Goal: Task Accomplishment & Management: Manage account settings

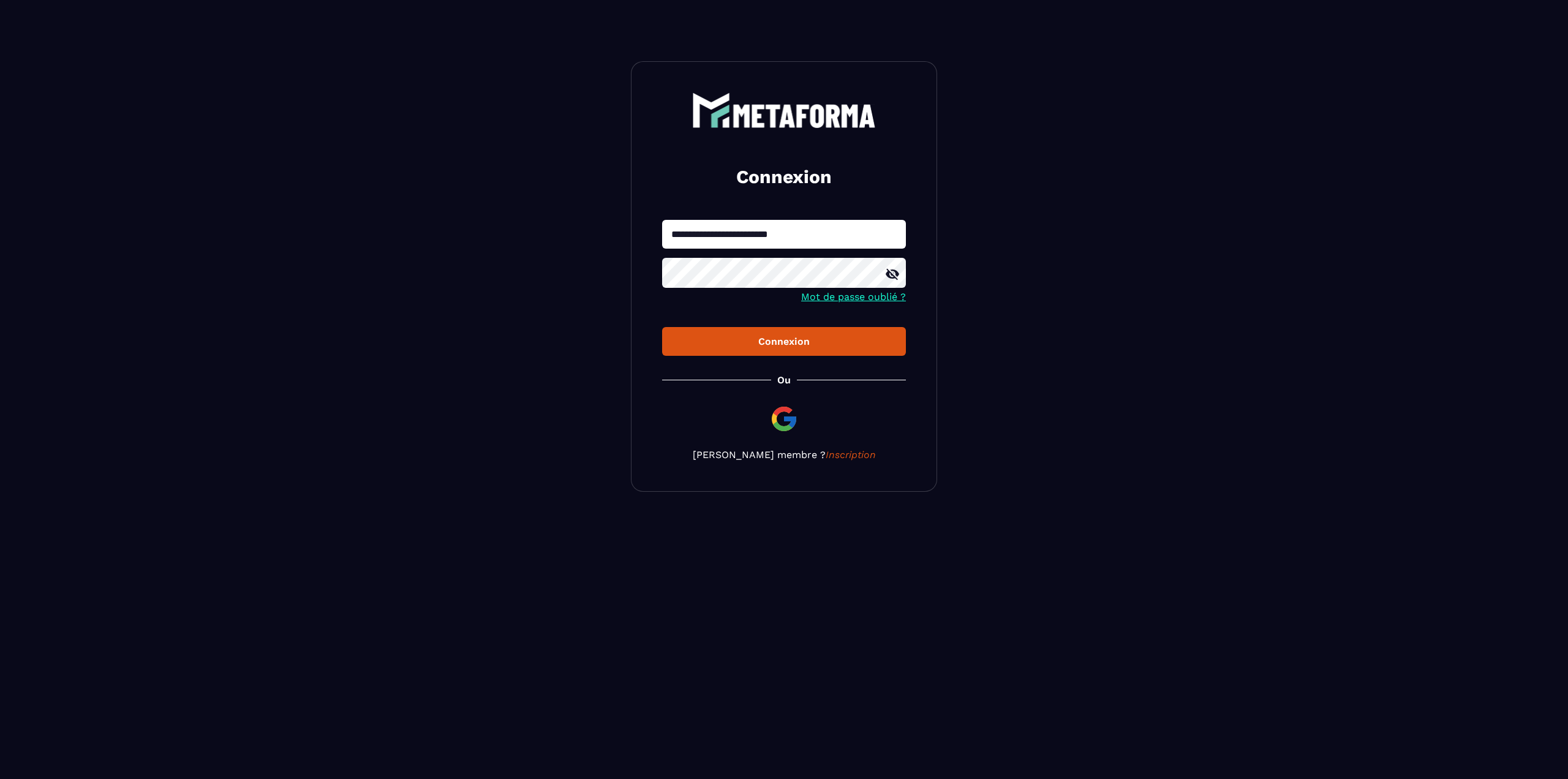
click at [727, 243] on input "**********" at bounding box center [784, 234] width 244 height 29
type input "*"
type input "**********"
click at [662, 327] on button "Connexion" at bounding box center [784, 341] width 244 height 29
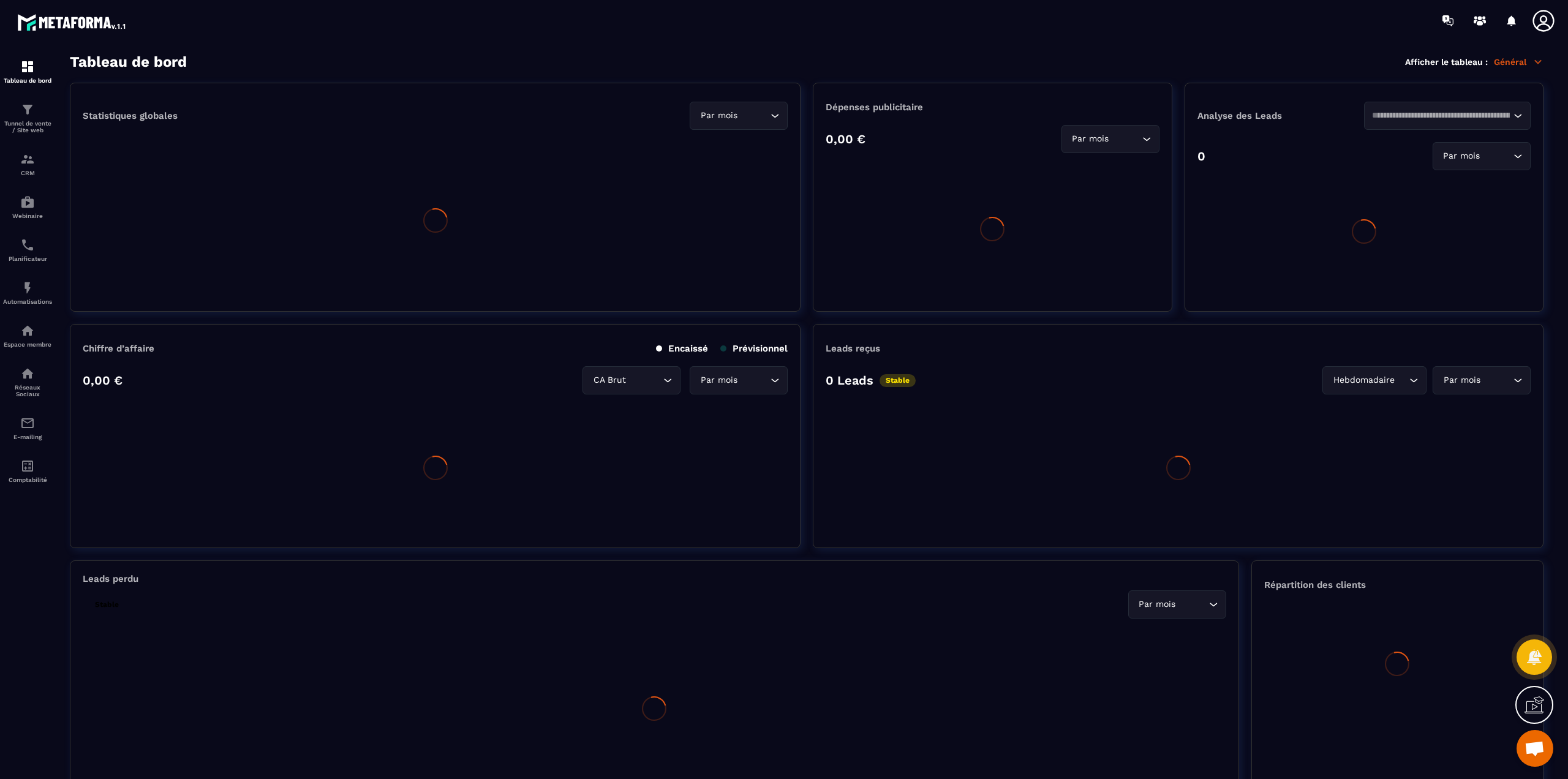
click at [1544, 20] on icon at bounding box center [1543, 21] width 25 height 25
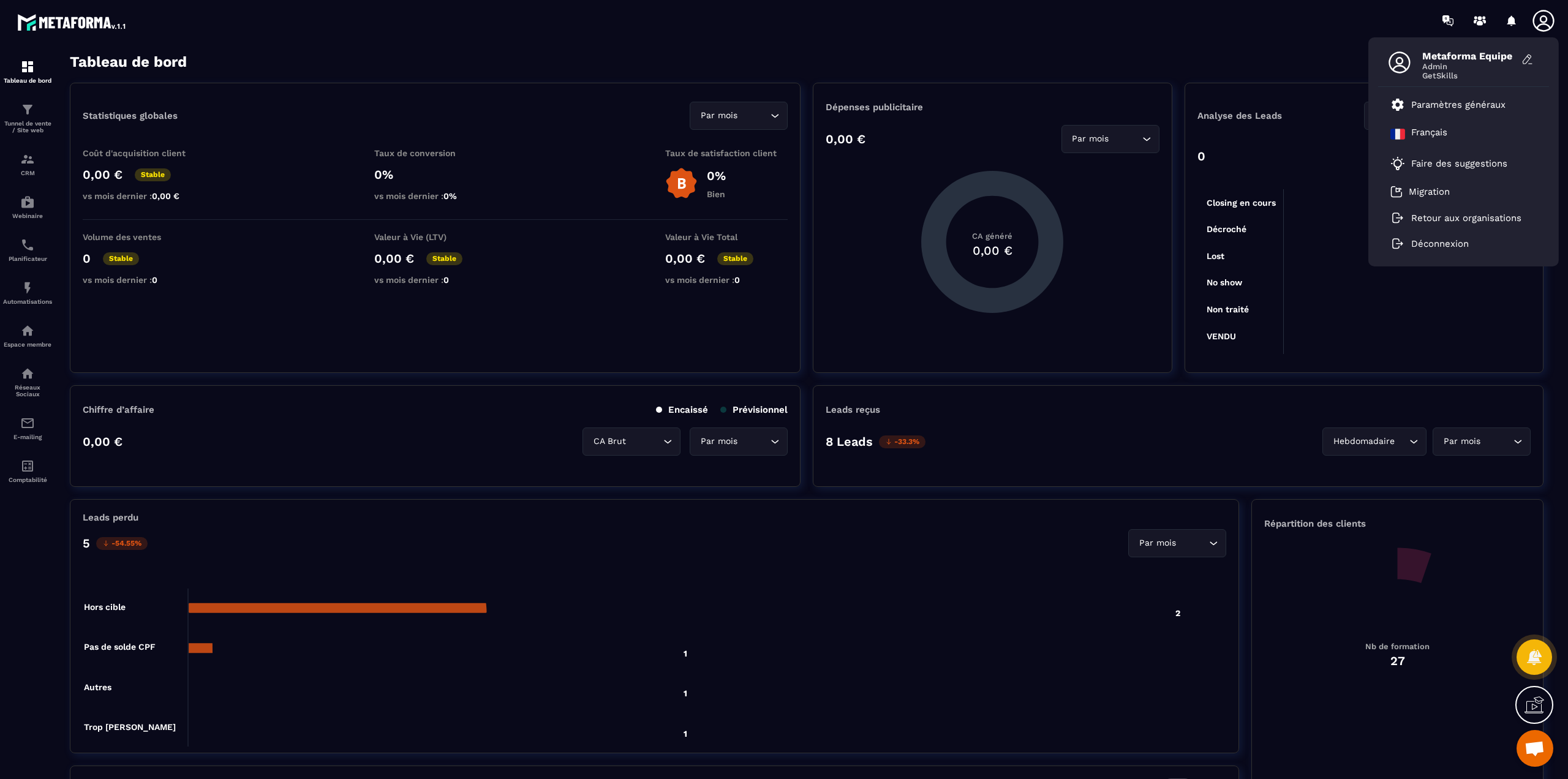
click at [745, 70] on section "Tableau de bord Afficher le tableau : Général Statistiques globales Par mois Lo…" at bounding box center [807, 416] width 1498 height 727
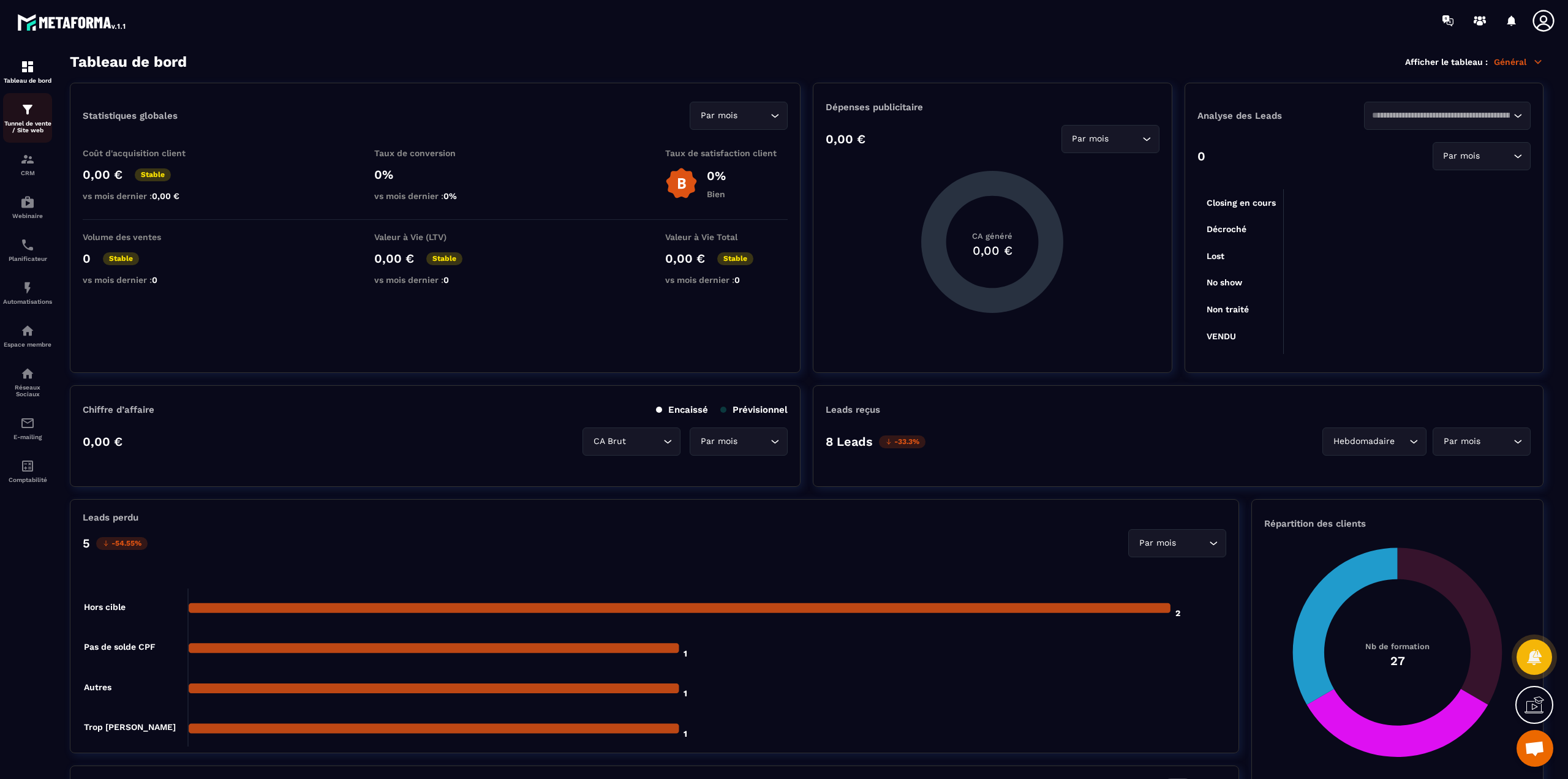
click at [18, 120] on p "Tunnel de vente / Site web" at bounding box center [28, 127] width 49 height 13
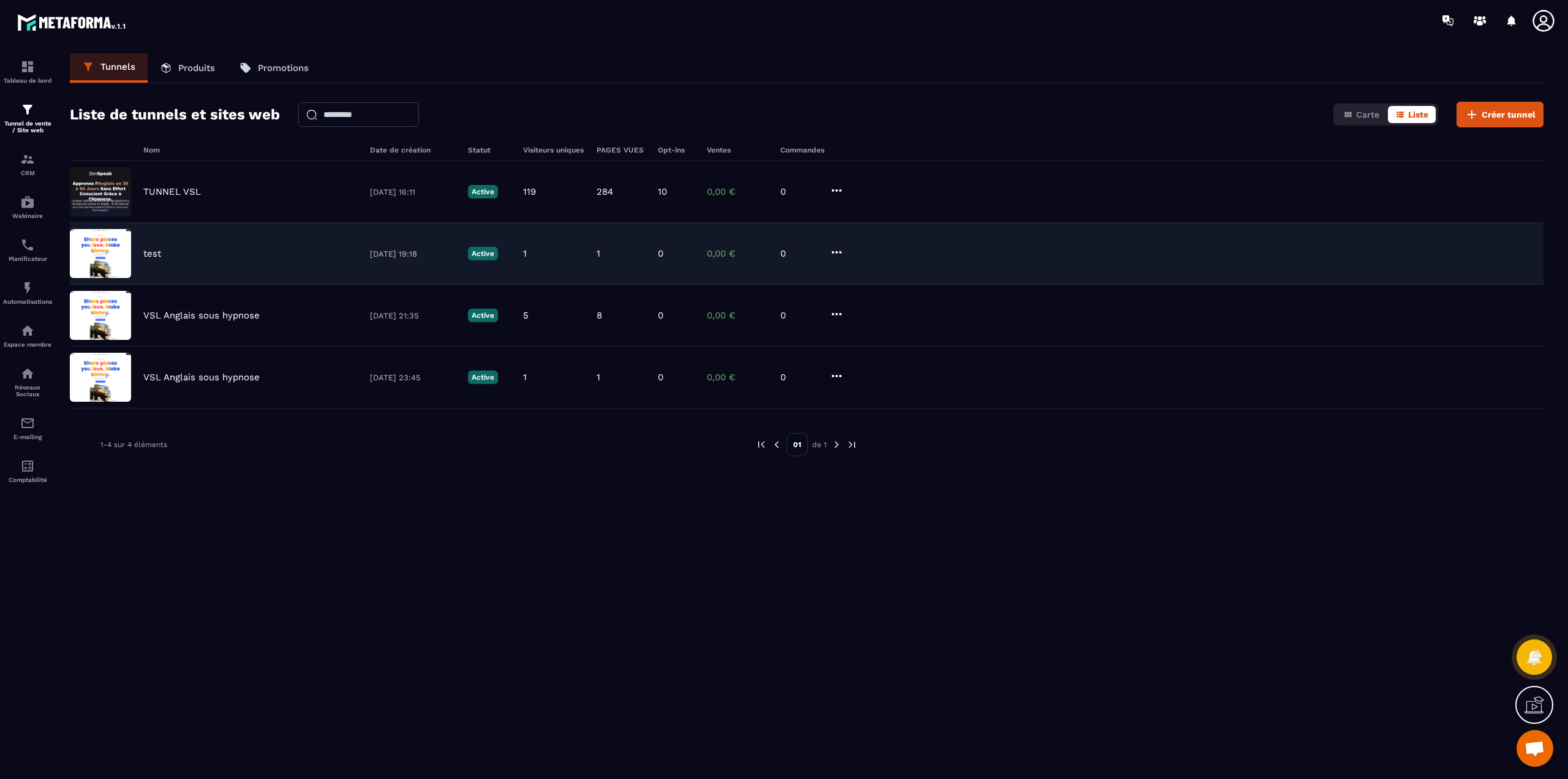
click at [159, 253] on p "test" at bounding box center [152, 253] width 18 height 11
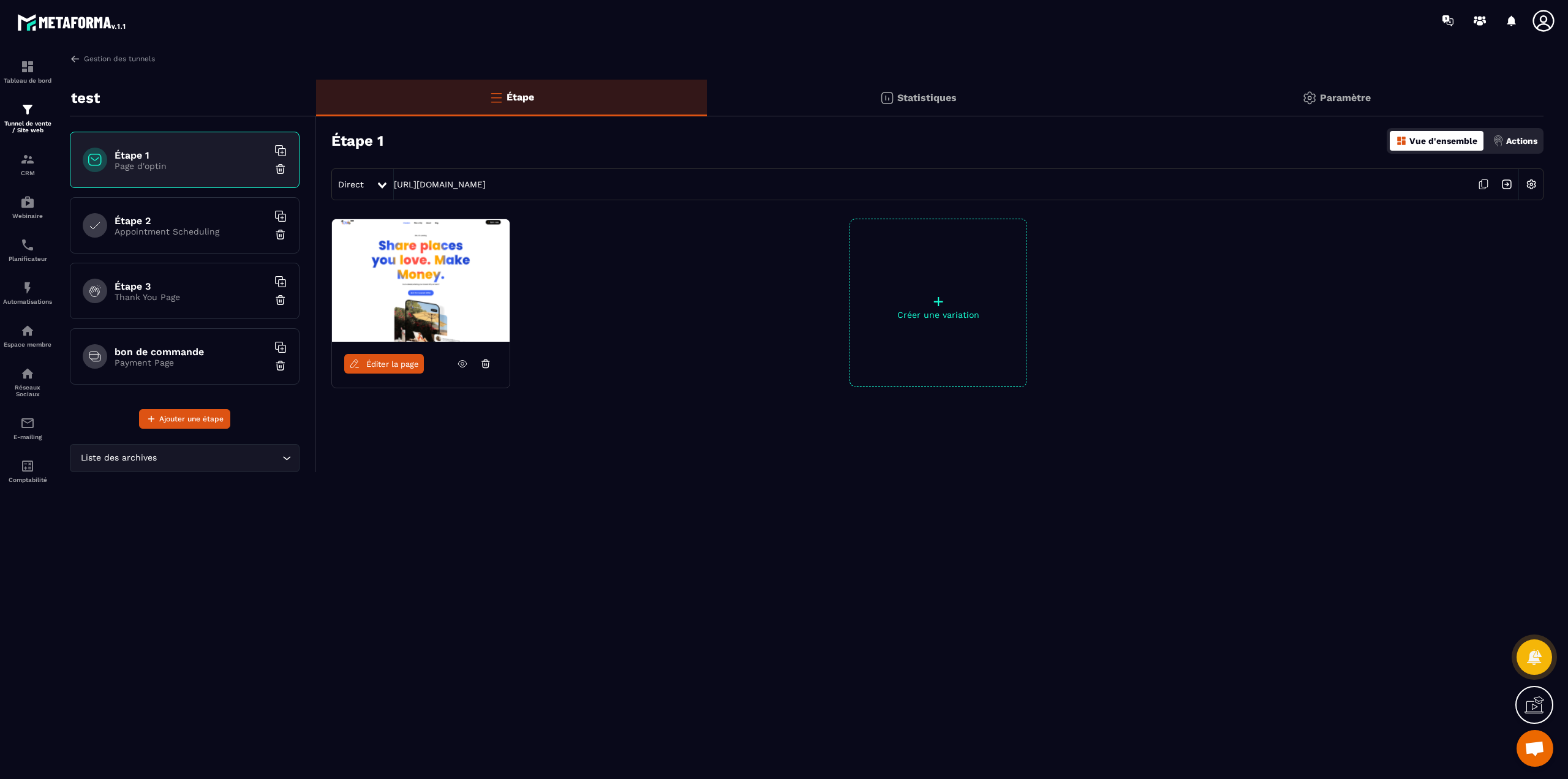
click at [1353, 96] on p "Paramètre" at bounding box center [1345, 98] width 51 height 12
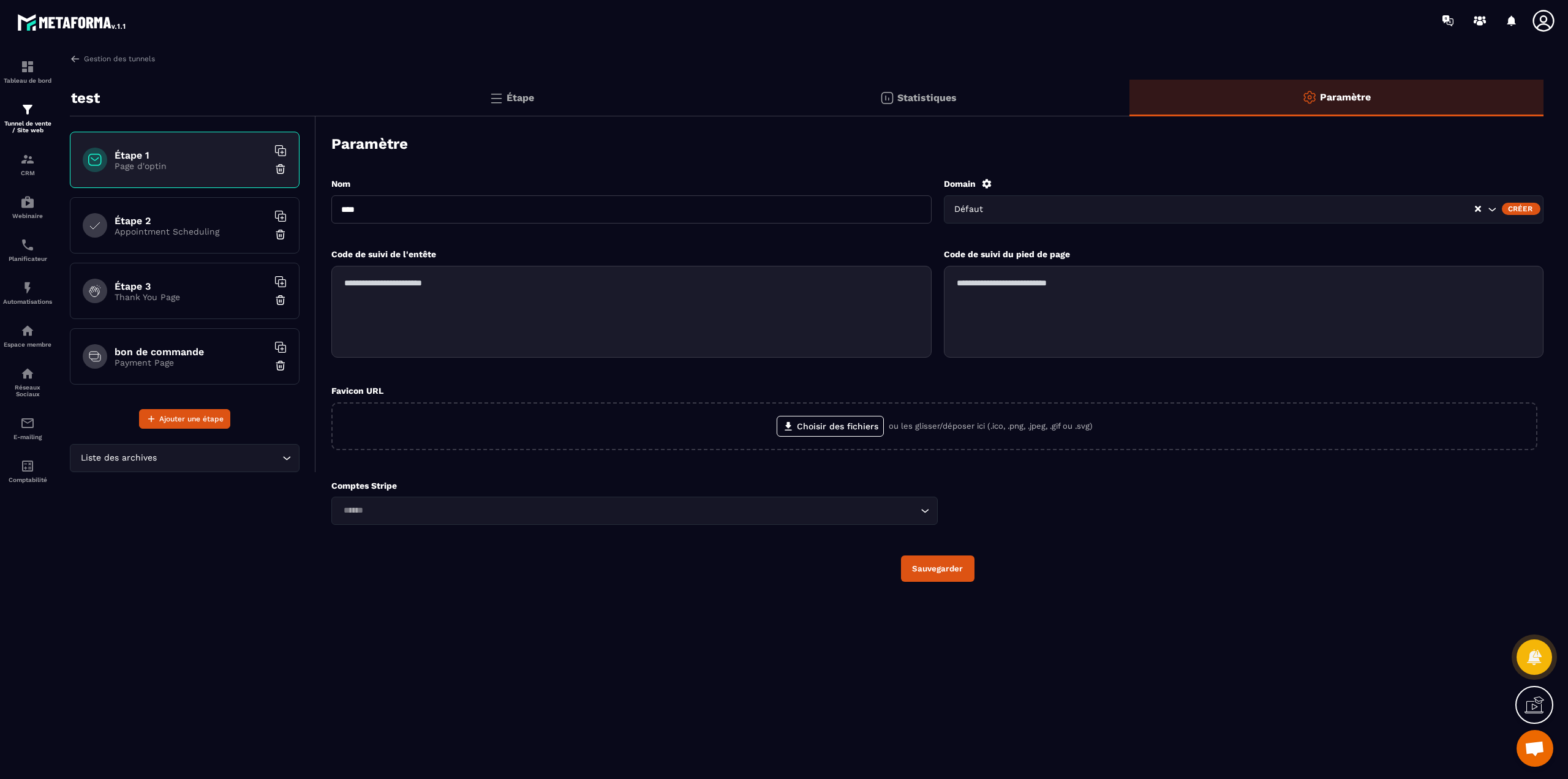
click at [984, 209] on div "Défaut" at bounding box center [1213, 210] width 525 height 13
click at [839, 165] on div "Nom **** Domain Défaut Défaut [DOMAIN_NAME] Créer Code de suivi de l'entête Cod…" at bounding box center [937, 380] width 1212 height 429
click at [88, 61] on link "Gestion des tunnels" at bounding box center [112, 58] width 85 height 11
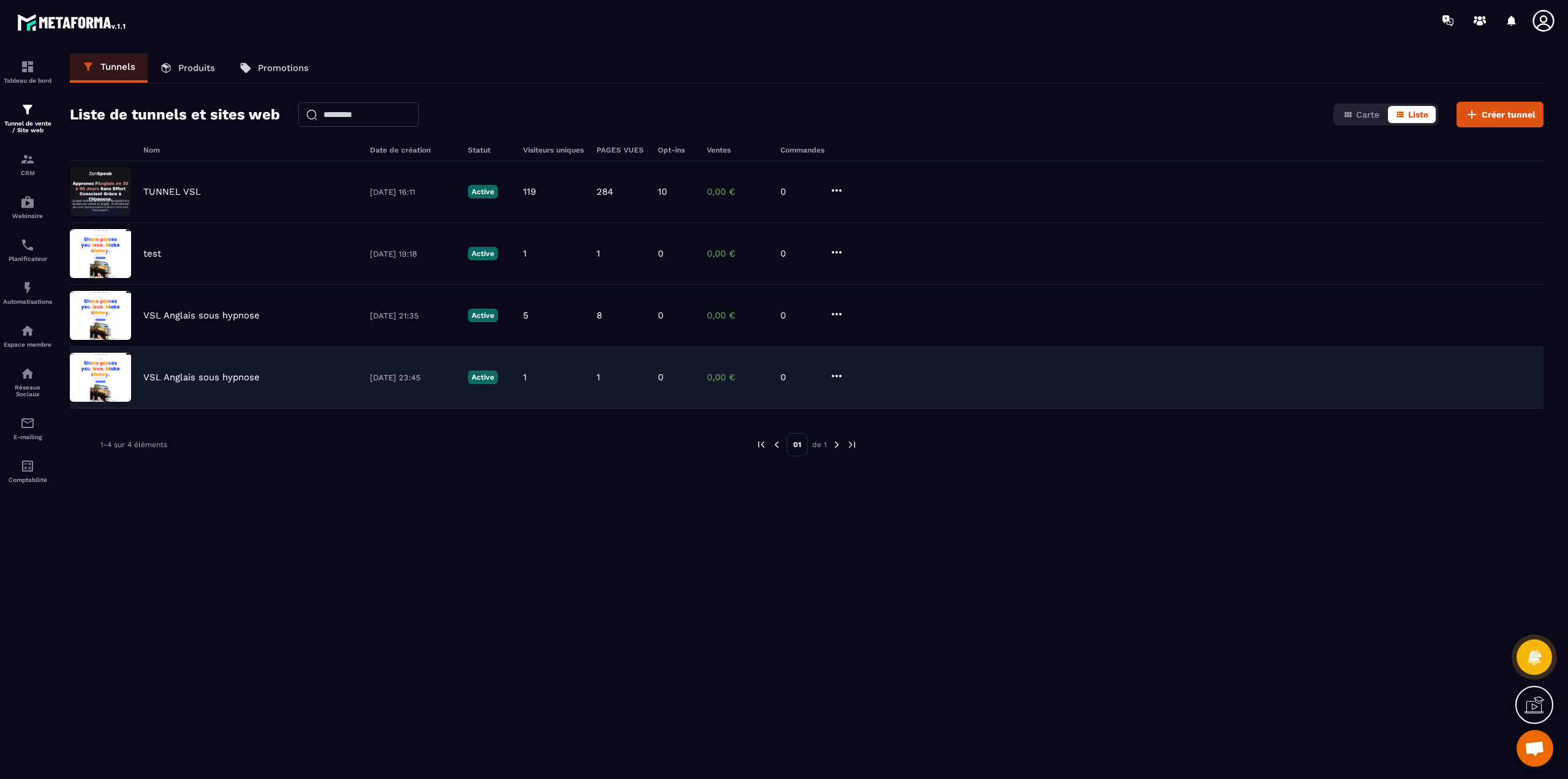
click at [206, 374] on p "VSL Anglais sous hypnose" at bounding box center [201, 377] width 116 height 11
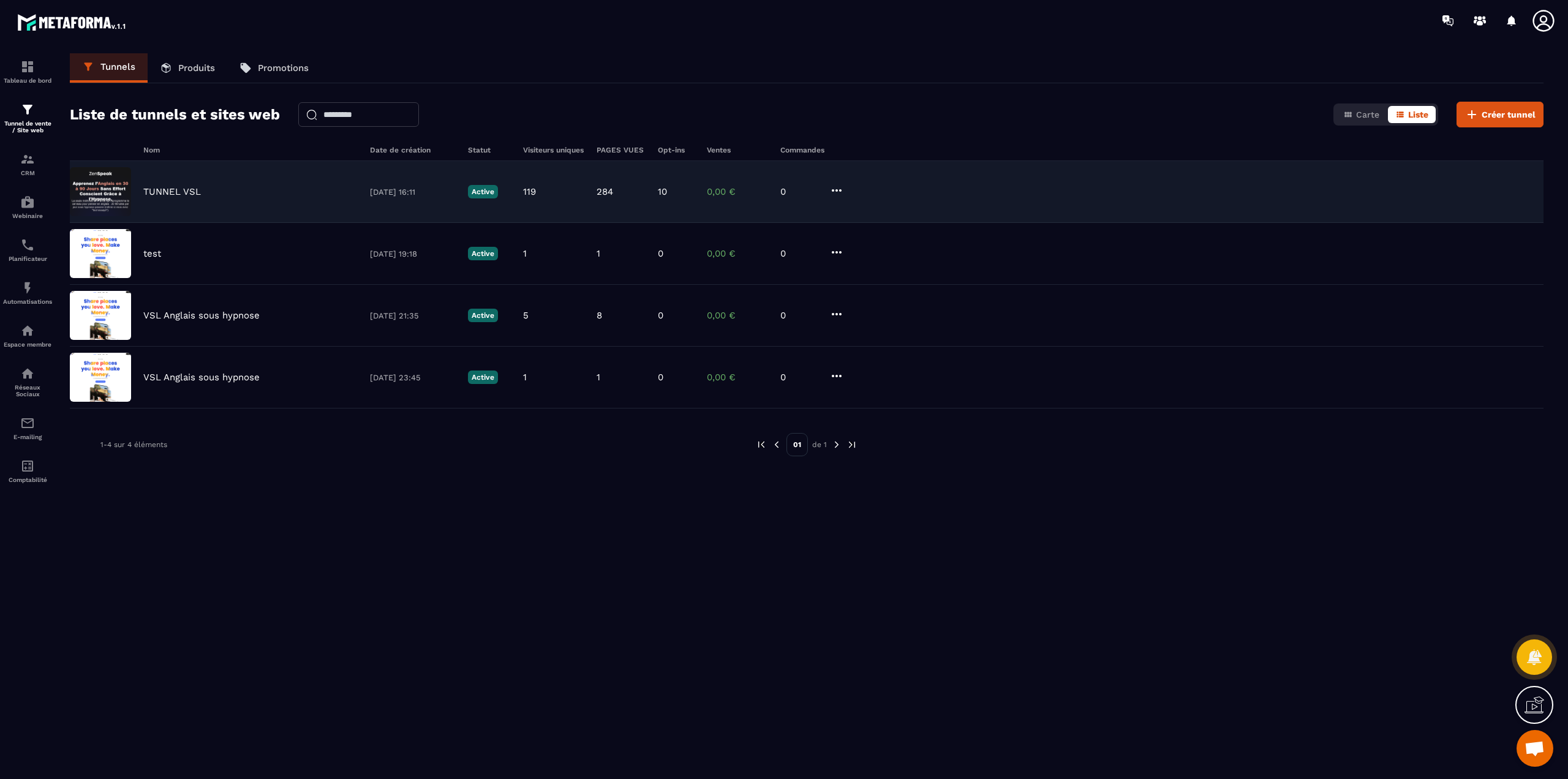
click at [213, 223] on div "TUNNEL VSL [DATE] 16:11 Active 119 284 10 0,00 € 0" at bounding box center [806, 253] width 1474 height 62
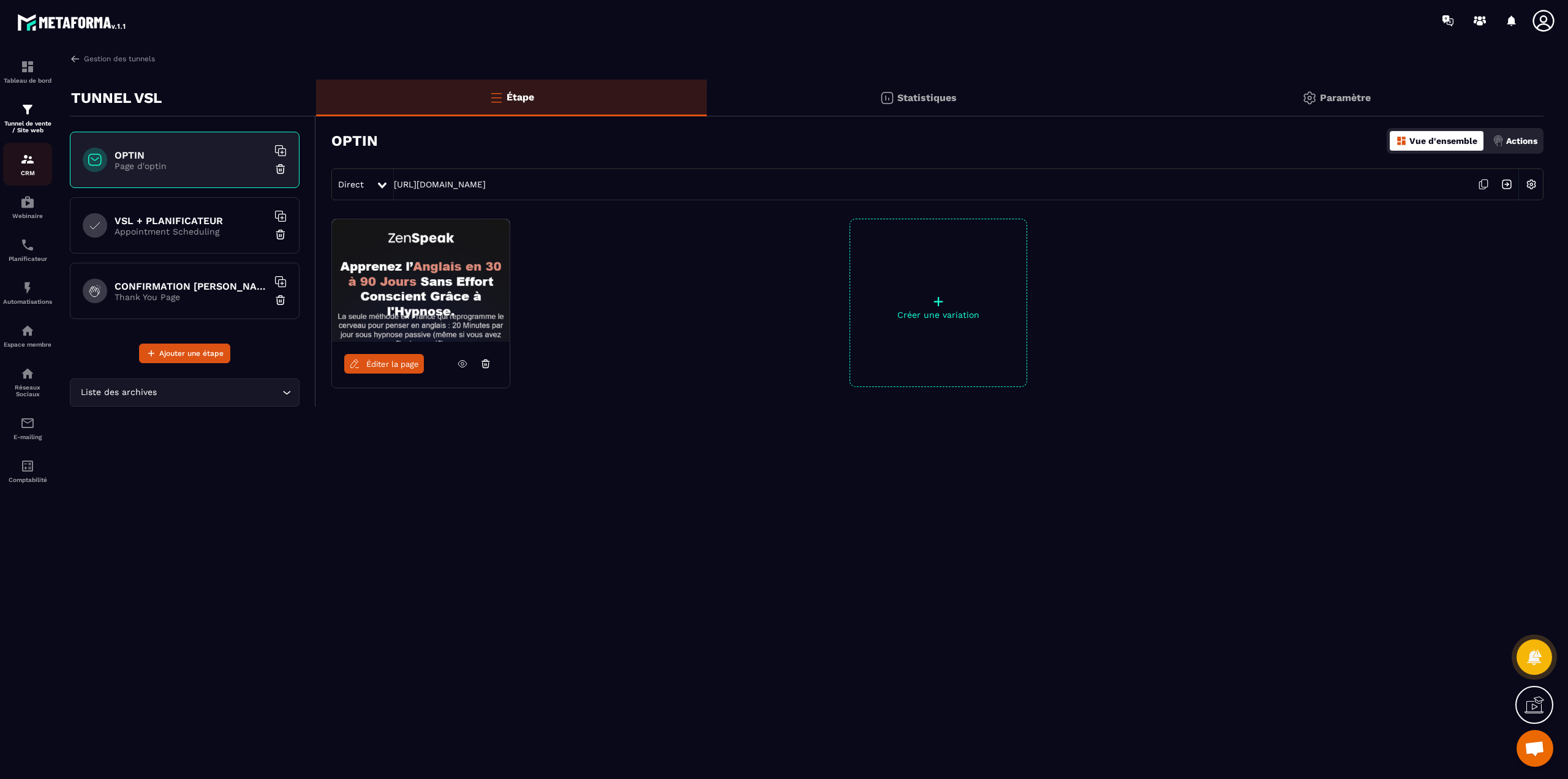
click at [35, 162] on img at bounding box center [27, 159] width 15 height 15
click at [1517, 144] on p "Actions" at bounding box center [1522, 141] width 31 height 10
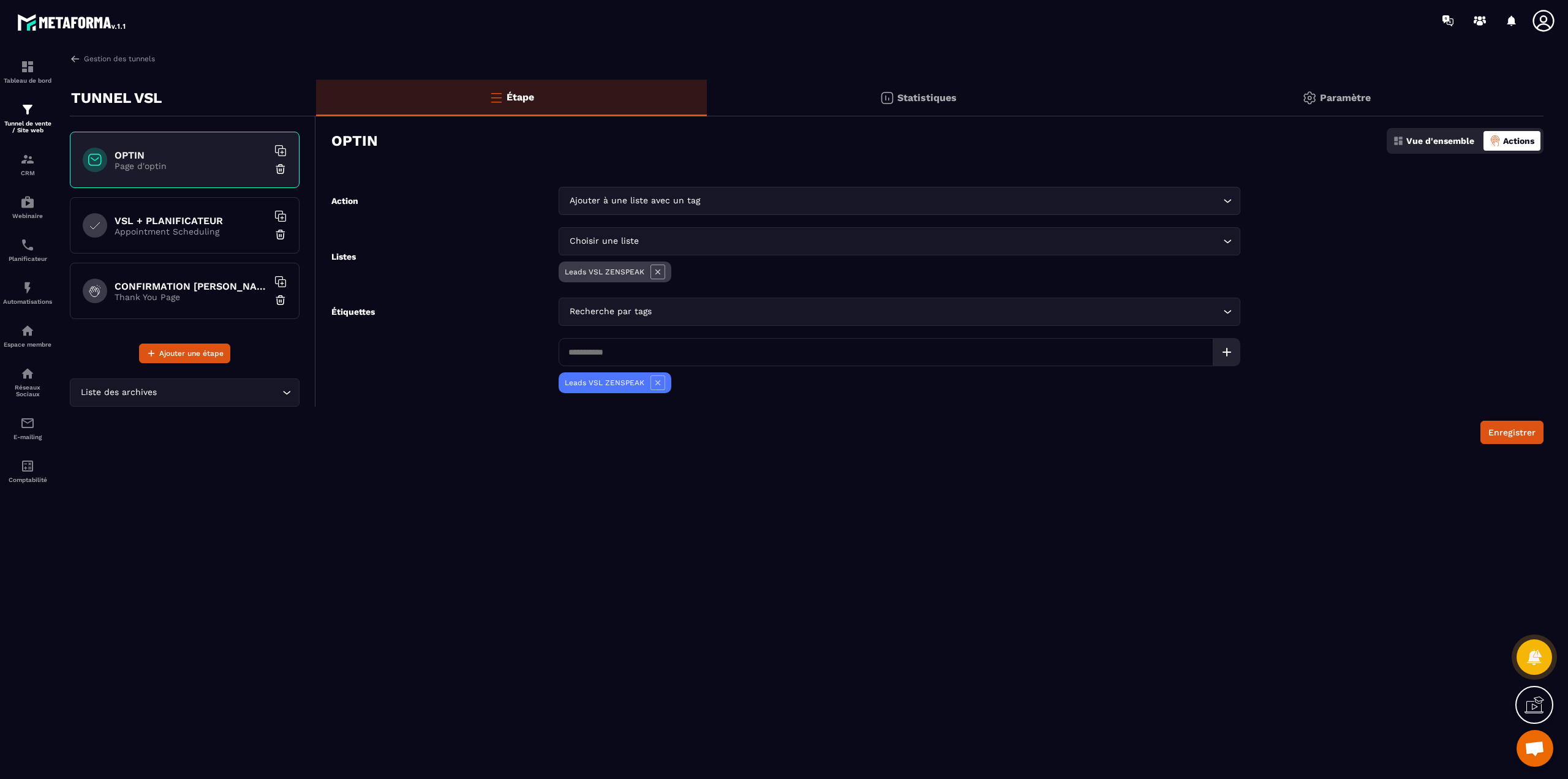
click at [1403, 145] on img at bounding box center [1398, 141] width 11 height 11
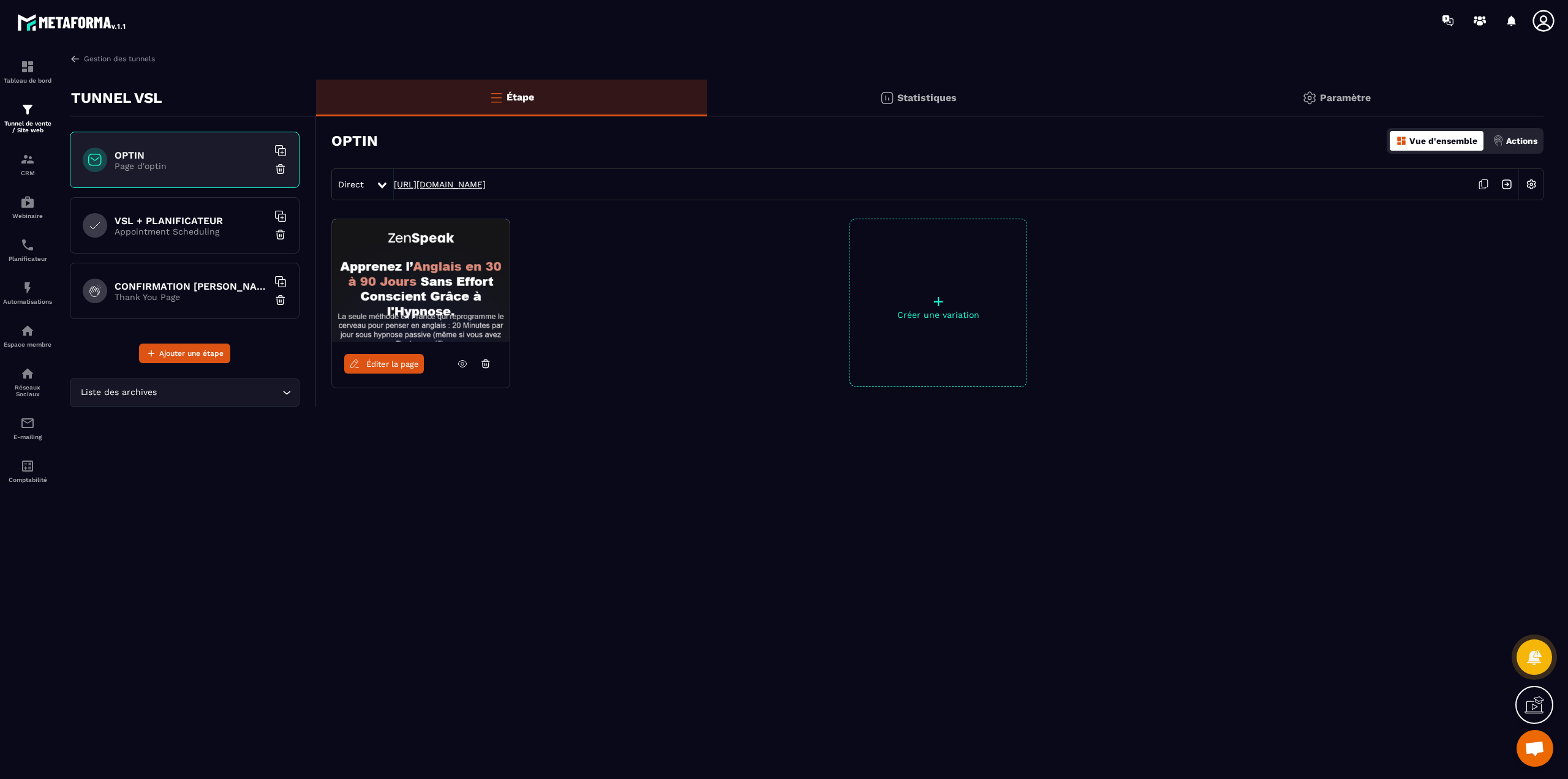
click at [474, 185] on link "[URL][DOMAIN_NAME]" at bounding box center [440, 184] width 92 height 10
click at [1533, 183] on img at bounding box center [1531, 184] width 23 height 23
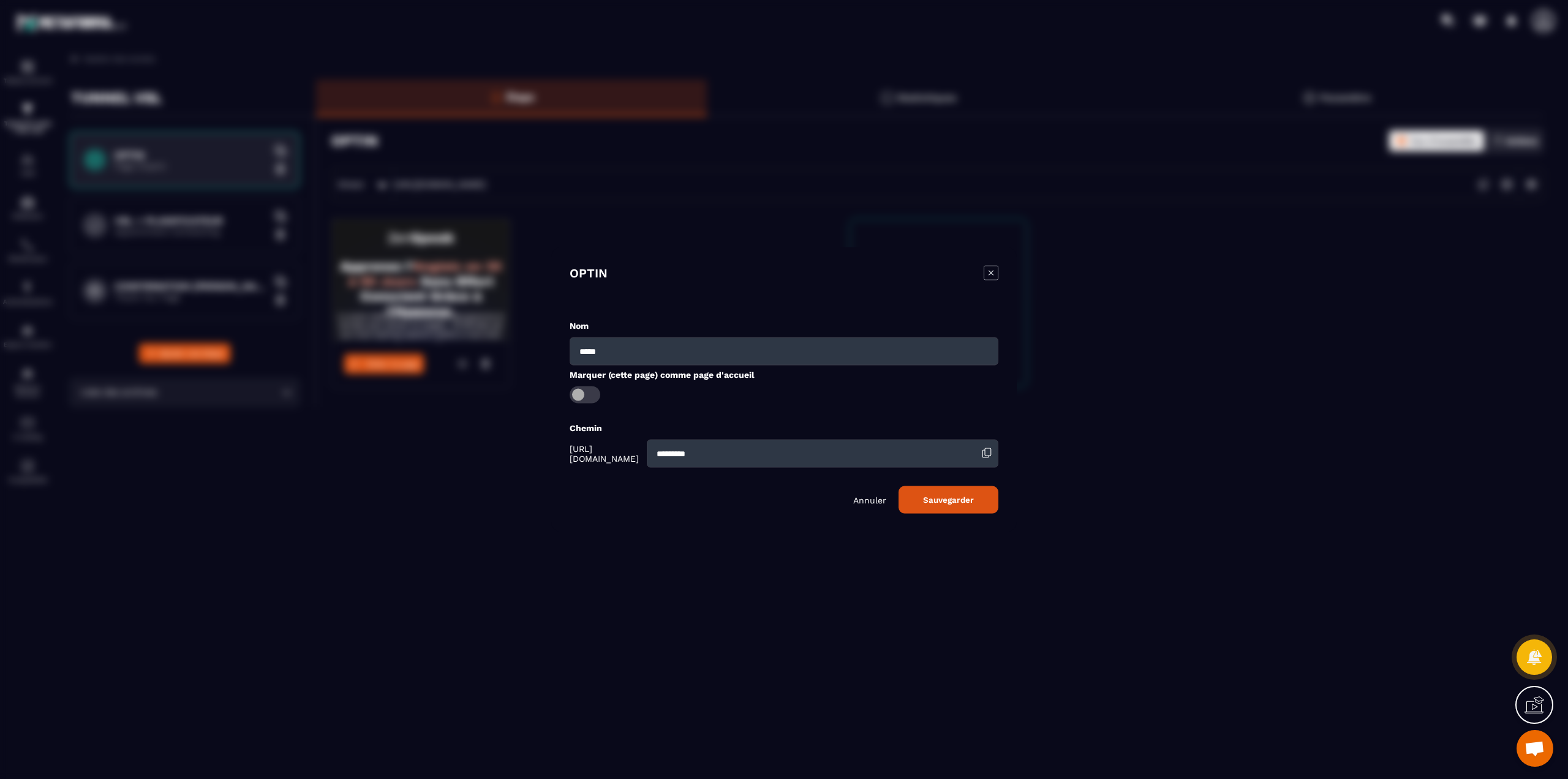
click at [587, 393] on span "Modal window" at bounding box center [585, 395] width 31 height 17
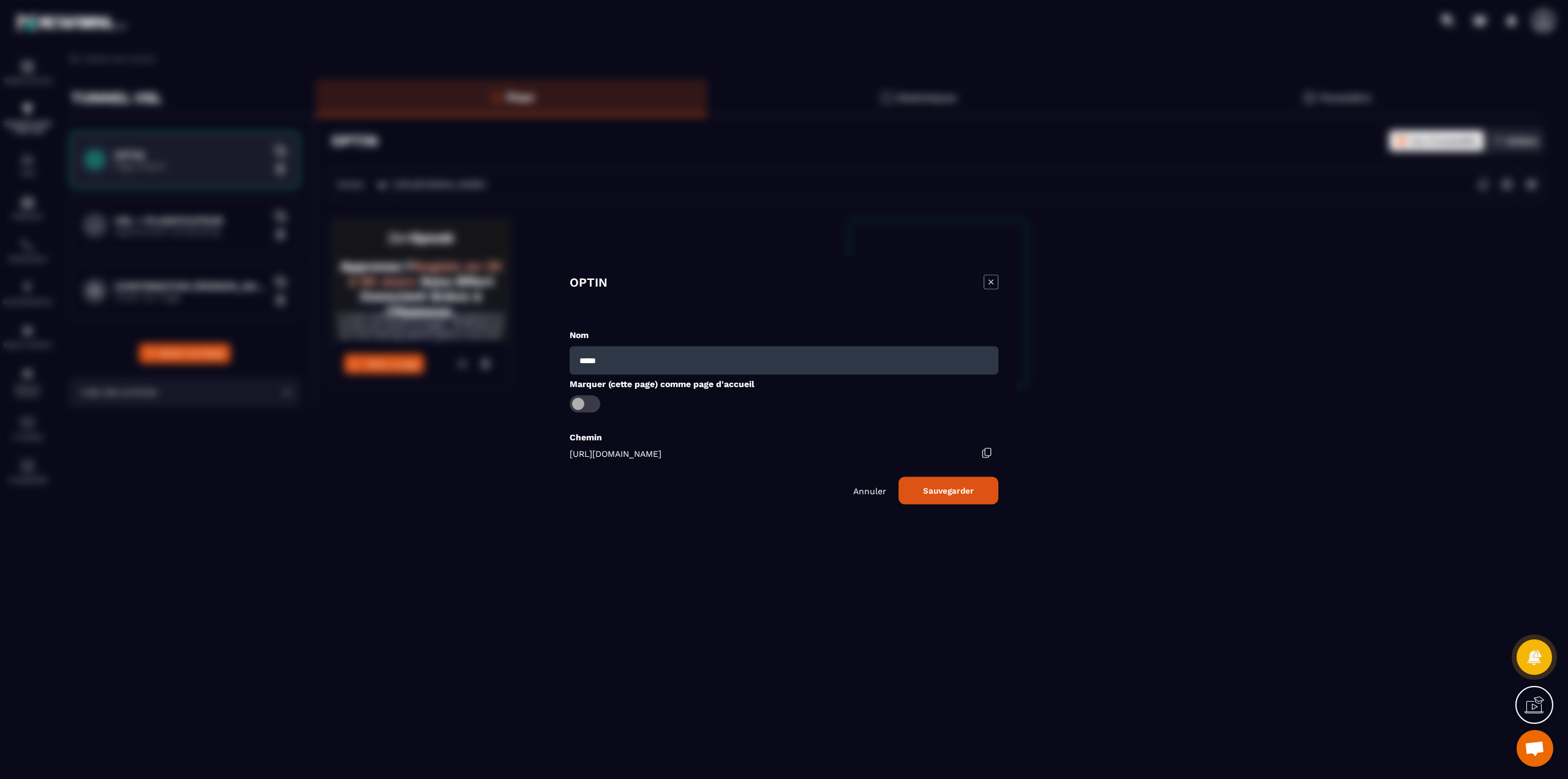
click at [898, 484] on button "Sauvegarder" at bounding box center [948, 491] width 100 height 28
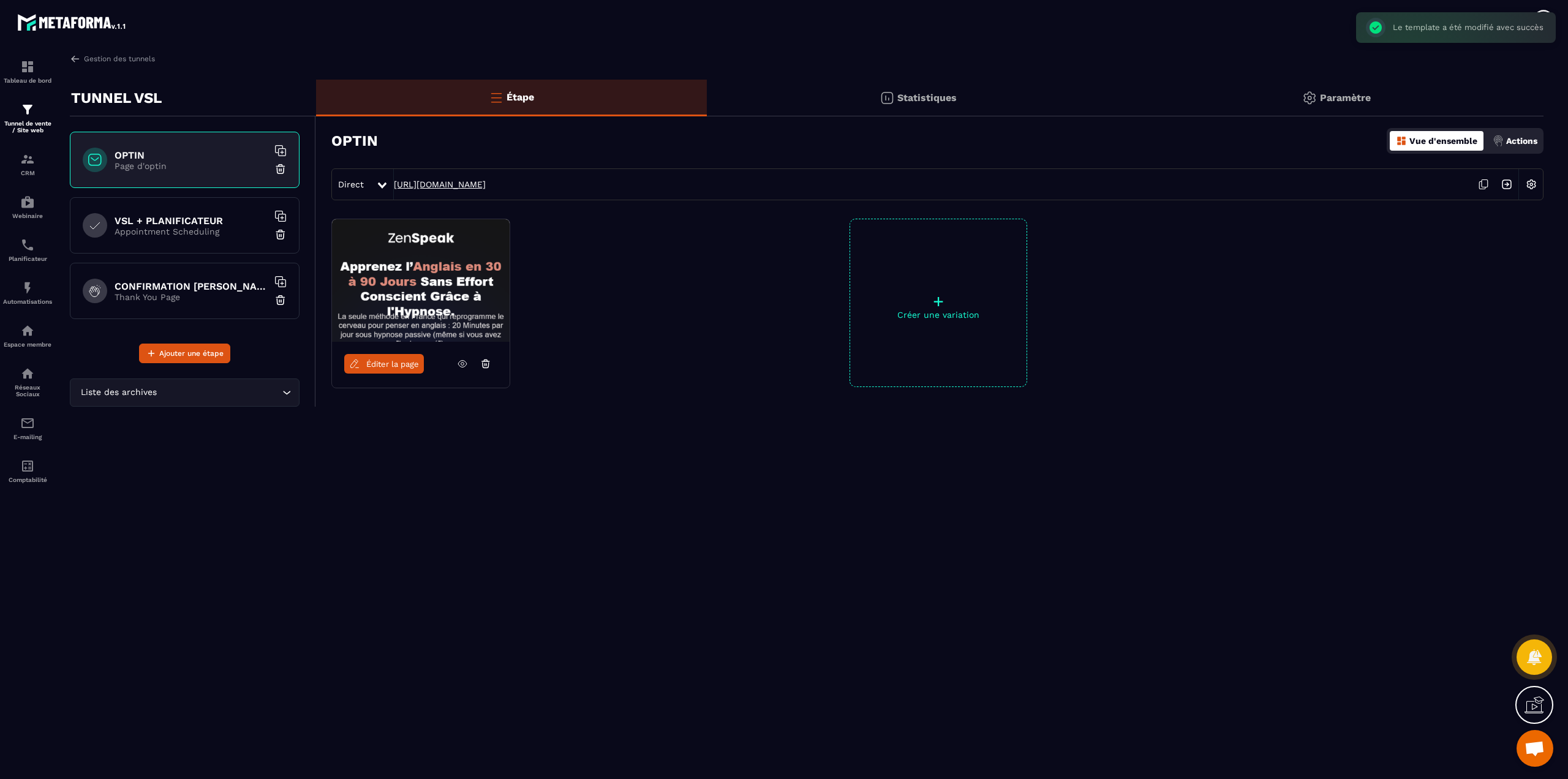
click at [454, 182] on link "[URL][DOMAIN_NAME]" at bounding box center [440, 184] width 92 height 10
click at [1530, 183] on img at bounding box center [1531, 184] width 23 height 23
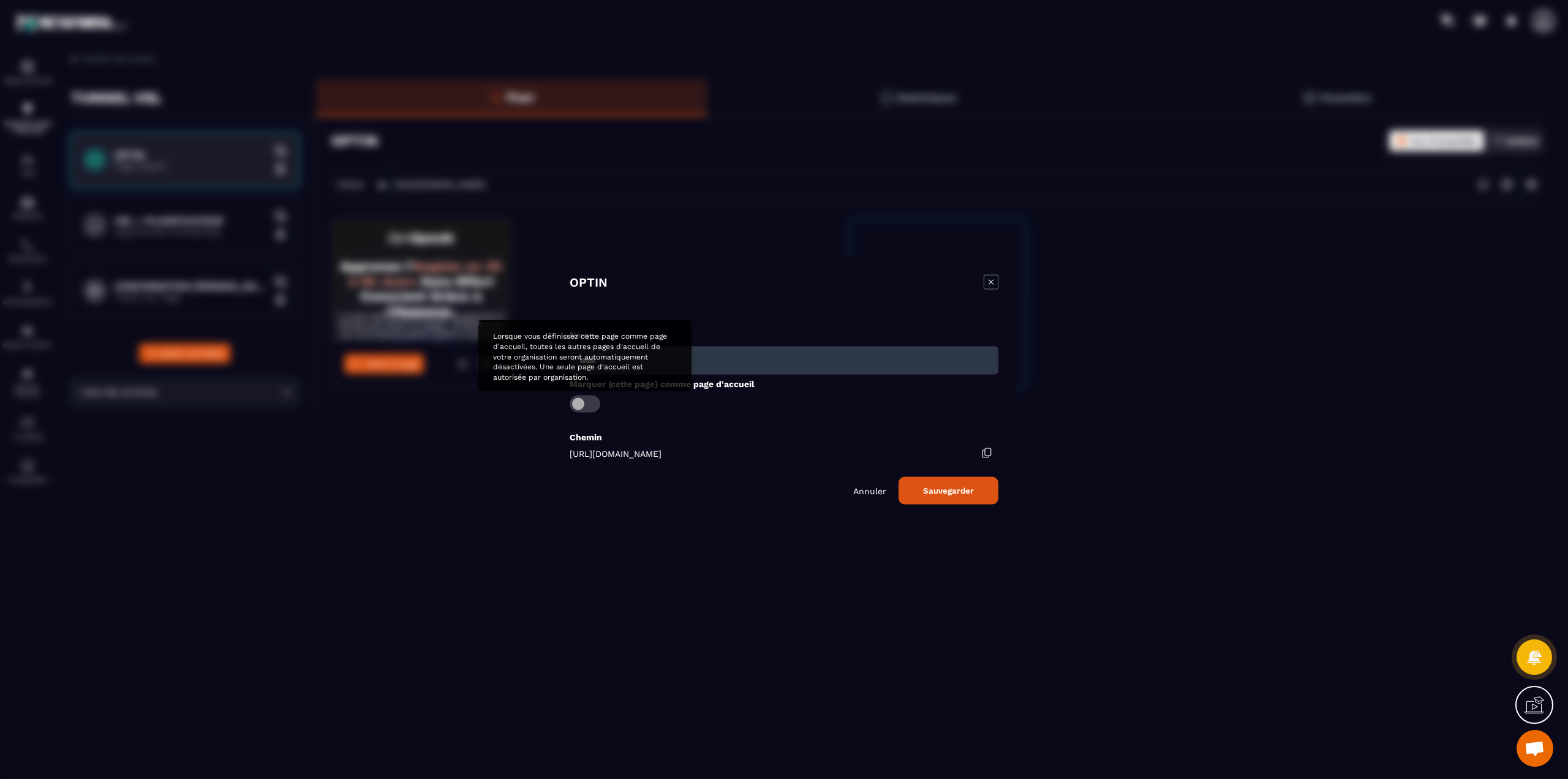
click at [584, 409] on span "Modal window" at bounding box center [585, 404] width 31 height 17
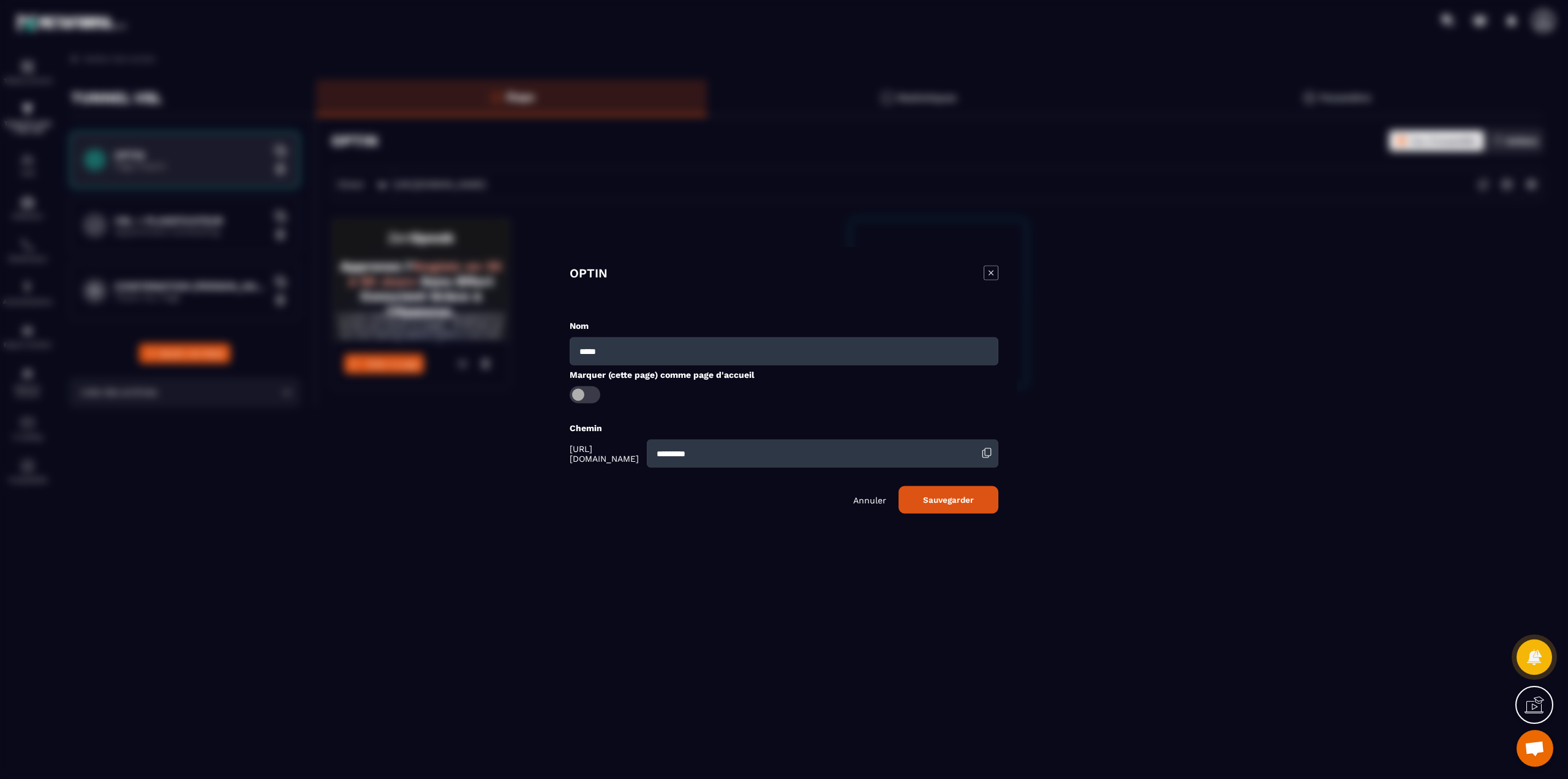
click at [898, 497] on button "Sauvegarder" at bounding box center [948, 500] width 100 height 28
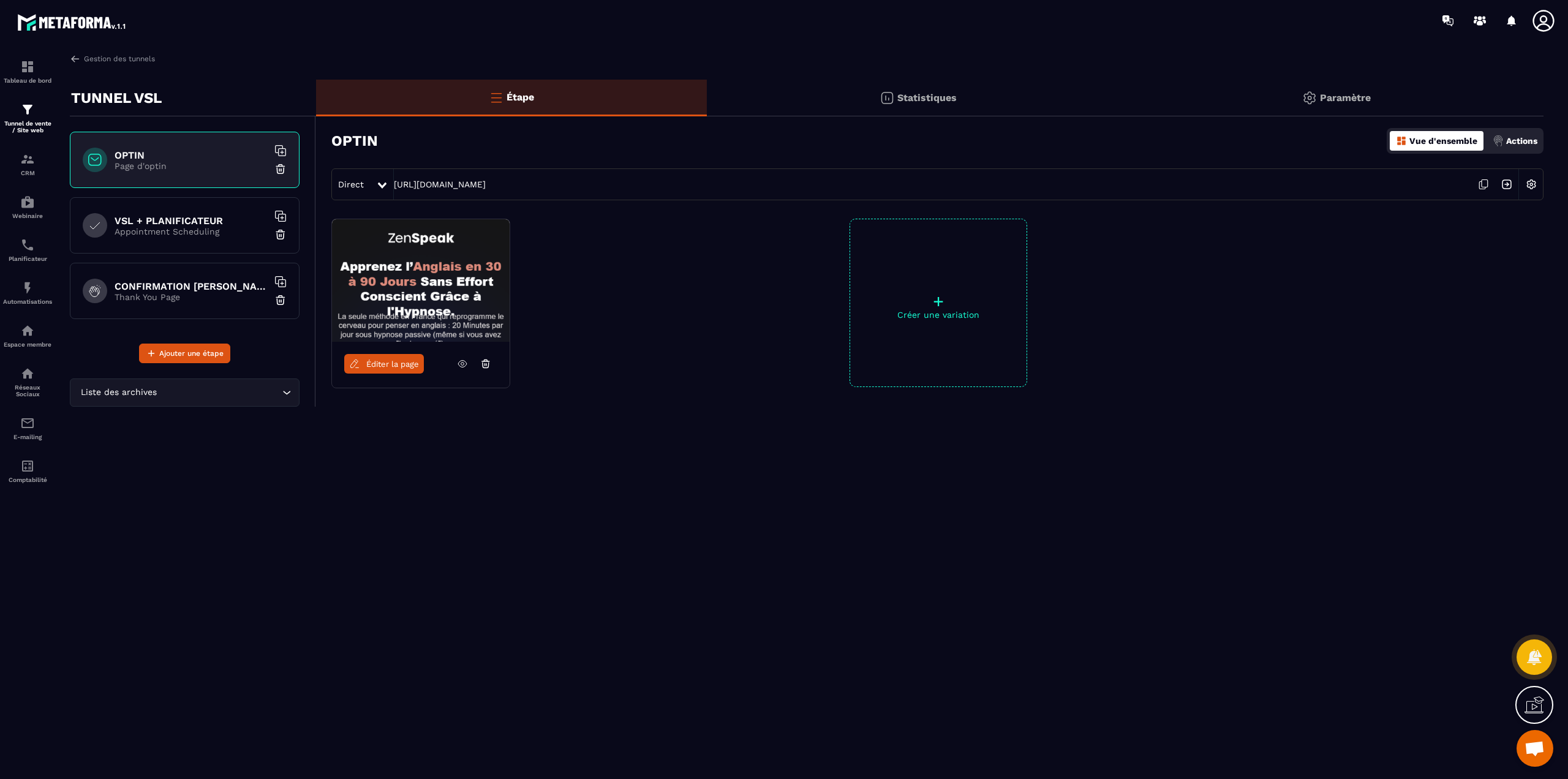
click at [1559, 17] on div at bounding box center [1547, 21] width 31 height 22
click at [1547, 23] on icon at bounding box center [1543, 21] width 25 height 25
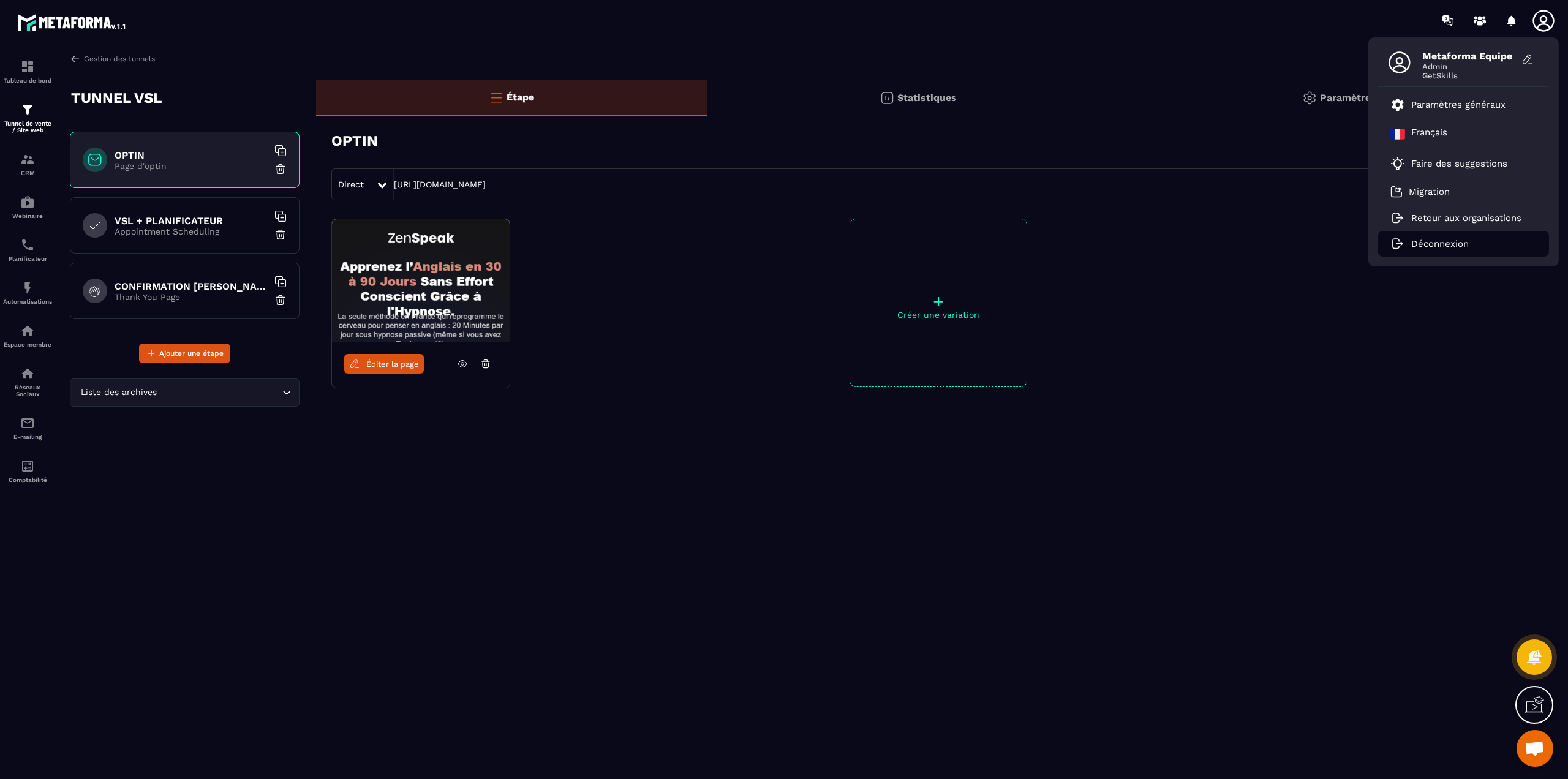
click at [1451, 242] on p "Déconnexion" at bounding box center [1440, 244] width 58 height 11
